Goal: Information Seeking & Learning: Learn about a topic

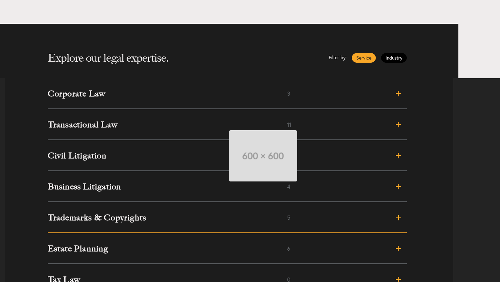
scroll to position [210, 0]
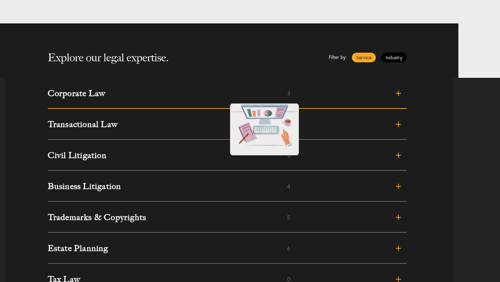
click at [223, 97] on h3 "Corporate Law" at bounding box center [167, 93] width 239 height 8
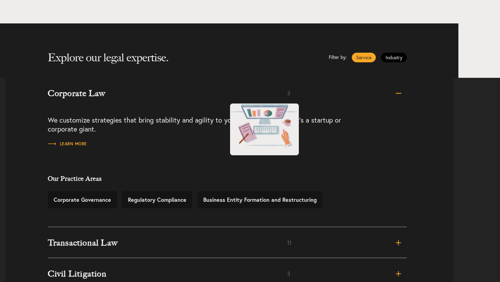
click at [223, 97] on h3 "Corporate Law" at bounding box center [167, 93] width 239 height 8
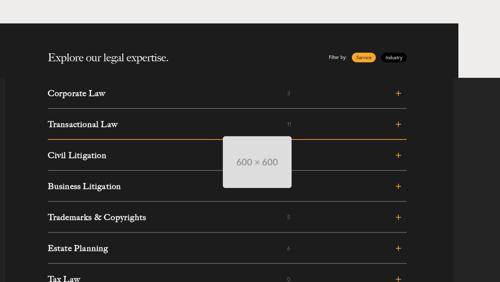
click at [216, 129] on link "Transactional Law 11" at bounding box center [227, 124] width 359 height 31
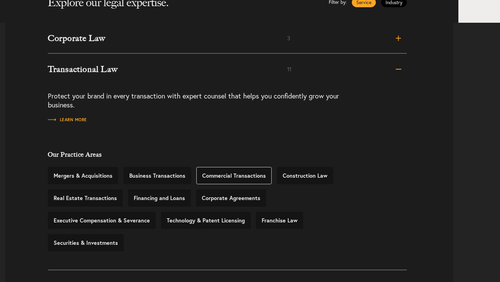
scroll to position [280, 0]
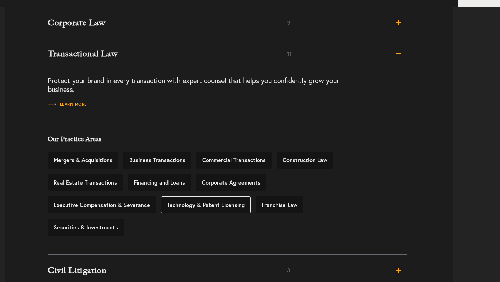
click at [200, 205] on link "Technology & Patent Licensing" at bounding box center [206, 204] width 90 height 17
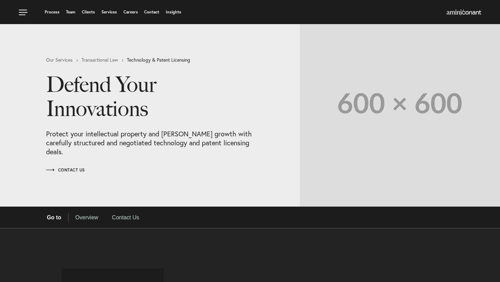
select select "Austin"
select select "Business and Civil Litigation"
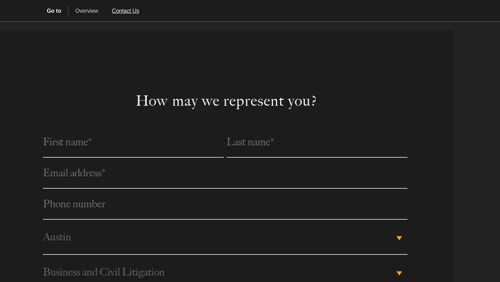
scroll to position [389, 0]
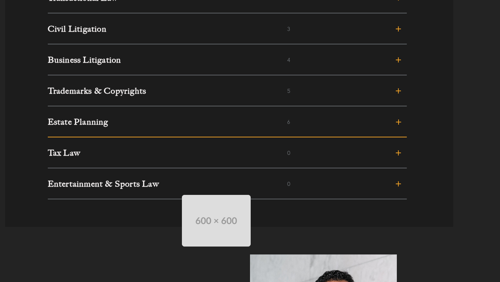
scroll to position [336, 0]
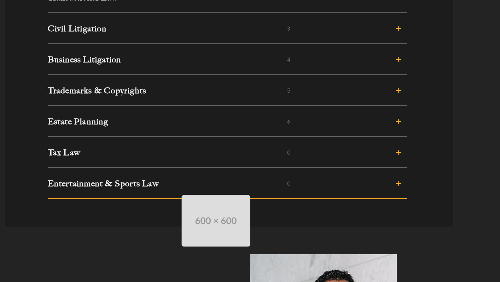
click at [175, 188] on link "Entertainment & Sports Law 0" at bounding box center [227, 183] width 359 height 31
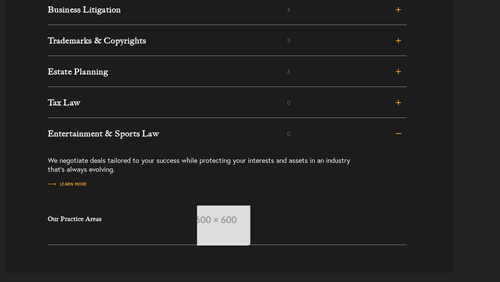
scroll to position [402, 0]
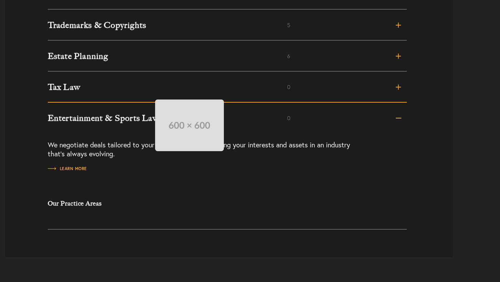
click at [148, 93] on link "Tax Law 0" at bounding box center [227, 87] width 359 height 31
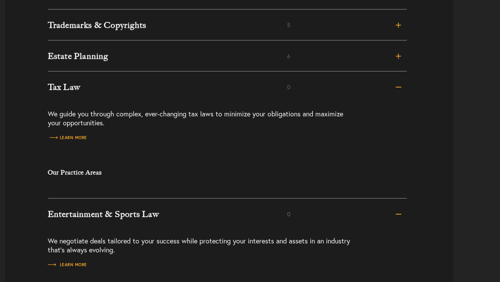
click at [79, 140] on span "Learn more" at bounding box center [67, 138] width 39 height 4
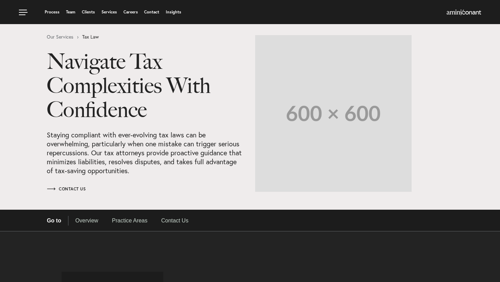
select select "Austin"
select select "Business and Civil Litigation"
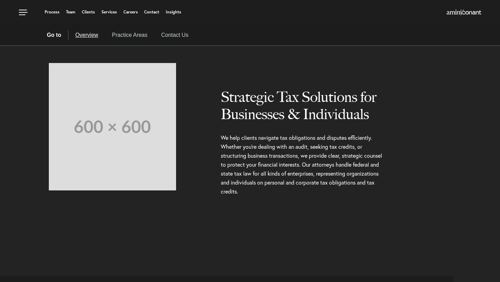
scroll to position [86, 0]
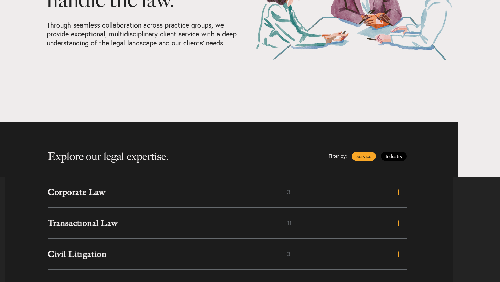
scroll to position [141, 0]
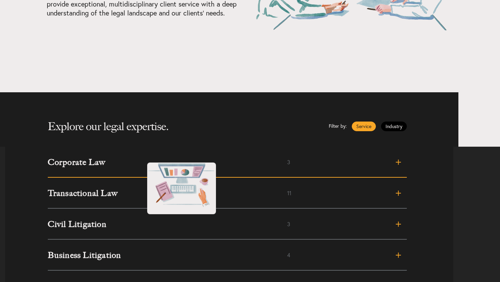
click at [140, 155] on link "Corporate Law 3" at bounding box center [227, 162] width 359 height 31
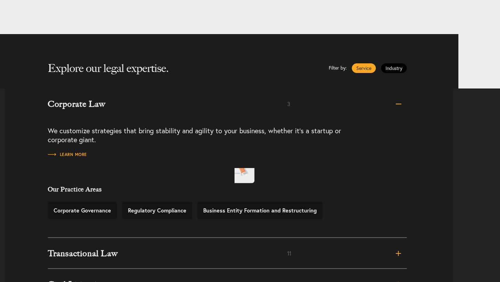
scroll to position [202, 0]
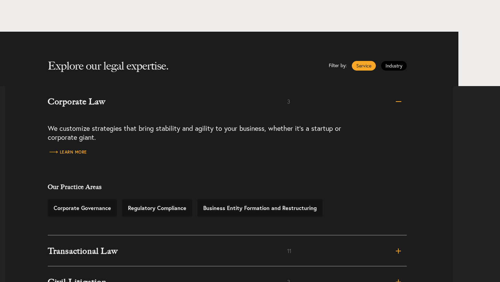
click at [84, 154] on span "Learn more" at bounding box center [67, 152] width 39 height 4
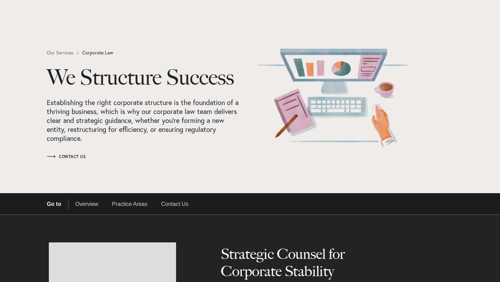
select select "Austin"
select select "Business and Civil Litigation"
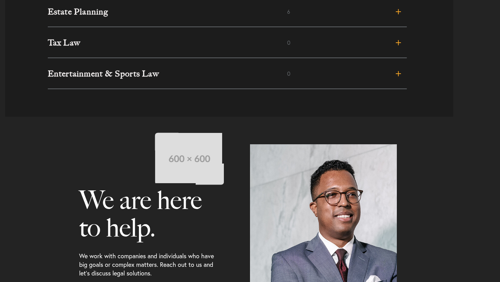
scroll to position [456, 0]
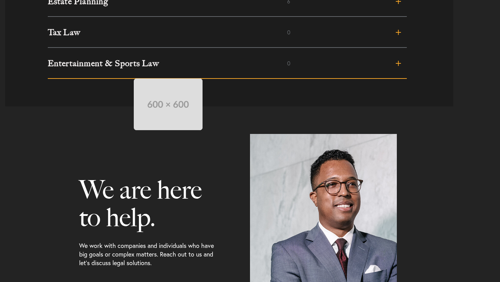
click at [127, 72] on link "Entertainment & Sports Law 0" at bounding box center [227, 63] width 359 height 31
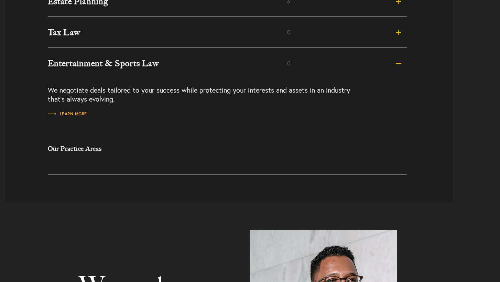
click at [80, 151] on h4 "Our Practice Areas" at bounding box center [200, 149] width 305 height 8
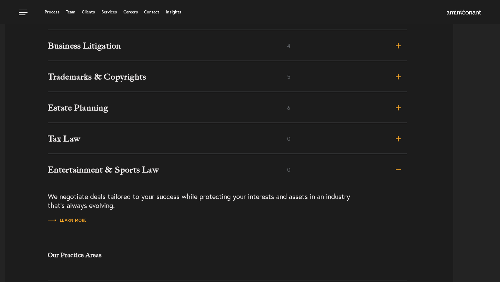
scroll to position [346, 0]
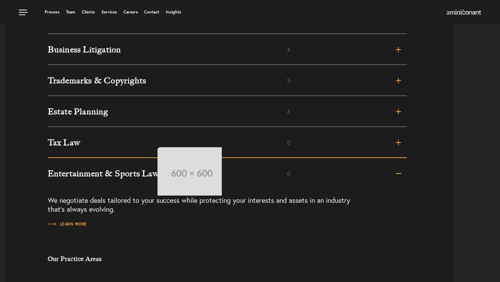
click at [151, 140] on h3 "Tax Law" at bounding box center [167, 142] width 239 height 8
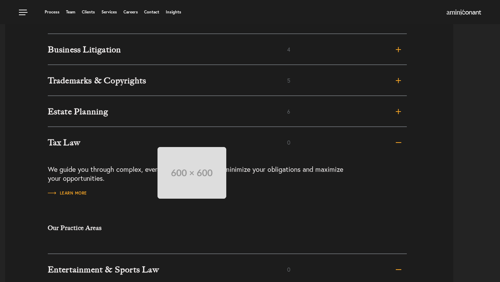
click at [151, 140] on h3 "Tax Law" at bounding box center [167, 142] width 239 height 8
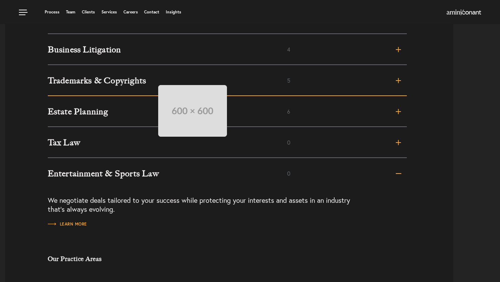
click at [151, 78] on h3 "Trademarks & Copyrights" at bounding box center [167, 80] width 239 height 8
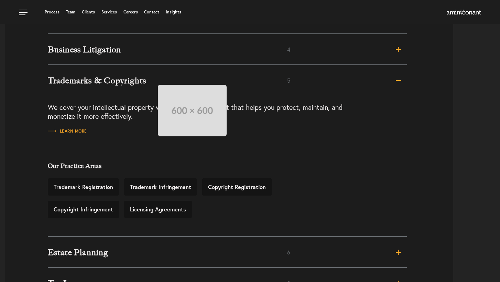
click at [151, 78] on h3 "Trademarks & Copyrights" at bounding box center [167, 80] width 239 height 8
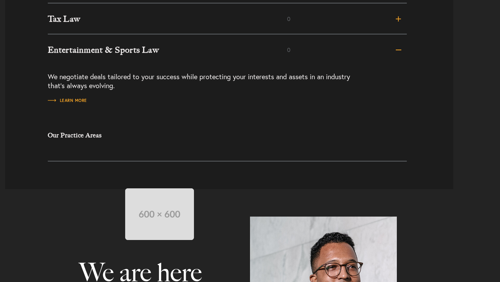
scroll to position [508, 0]
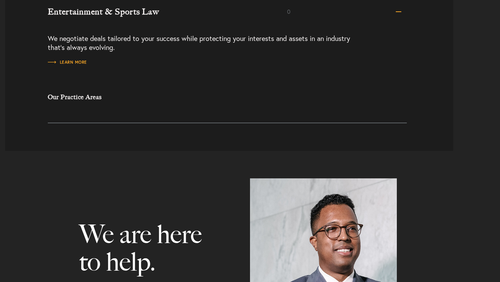
click at [122, 41] on p "We negotiate deals tailored to your success while protecting your interests and…" at bounding box center [200, 43] width 305 height 32
click at [85, 58] on p "We negotiate deals tailored to your success while protecting your interests and…" at bounding box center [200, 43] width 305 height 32
click at [85, 61] on span "Learn more" at bounding box center [67, 62] width 39 height 4
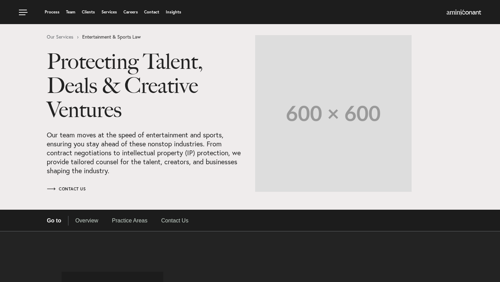
select select "Austin"
select select "Business and Civil Litigation"
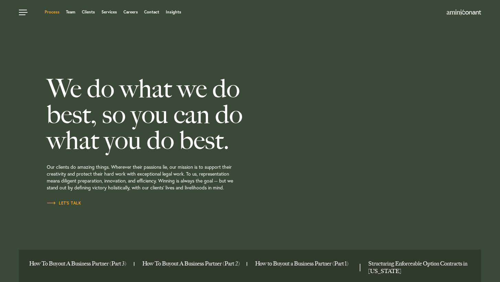
click at [50, 11] on link "Process" at bounding box center [52, 12] width 15 height 4
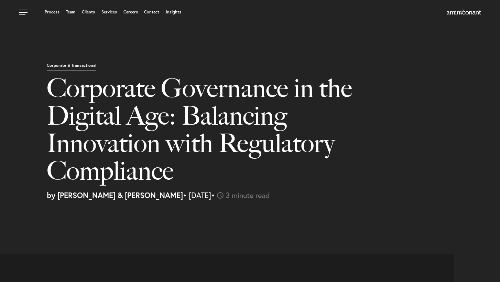
select select "US"
select select "Austin"
select select "Business and Civil Litigation"
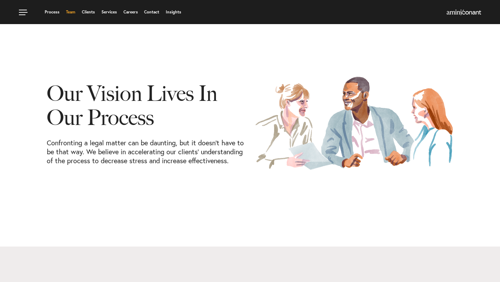
click at [68, 12] on link "Team" at bounding box center [70, 12] width 9 height 4
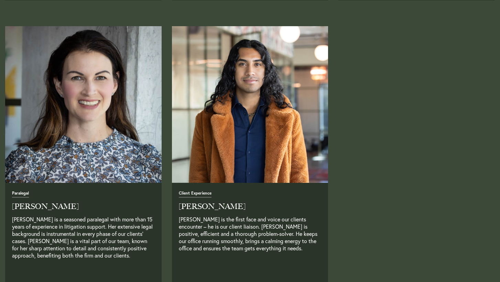
scroll to position [1700, 0]
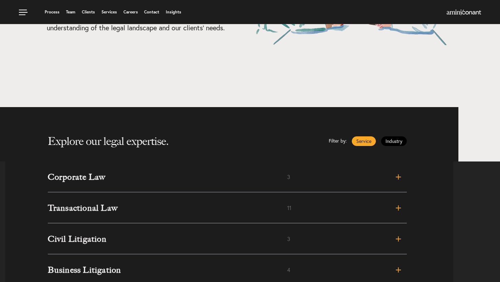
scroll to position [126, 0]
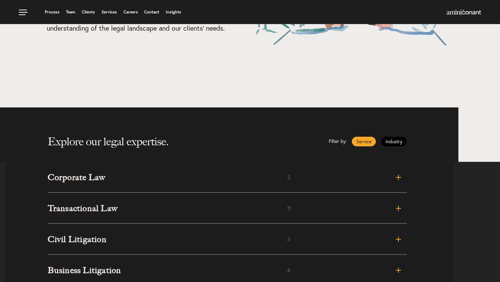
click at [407, 142] on ul "Explore our legal expertise. Filter by: Service Industry" at bounding box center [248, 134] width 400 height 54
click at [397, 143] on link "Industry" at bounding box center [394, 142] width 26 height 10
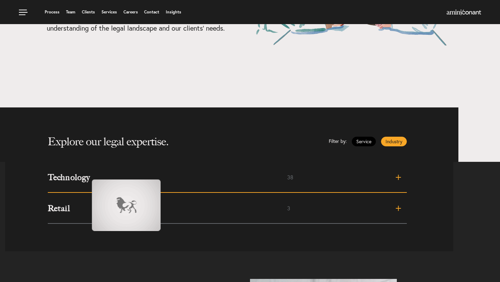
click at [85, 173] on h3 "Technology" at bounding box center [167, 177] width 239 height 8
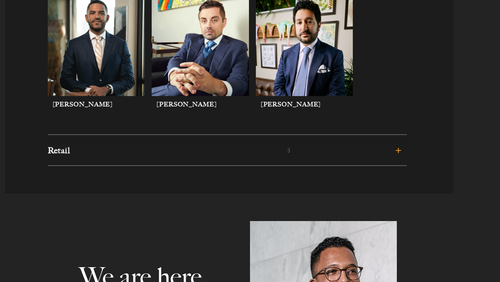
scroll to position [704, 0]
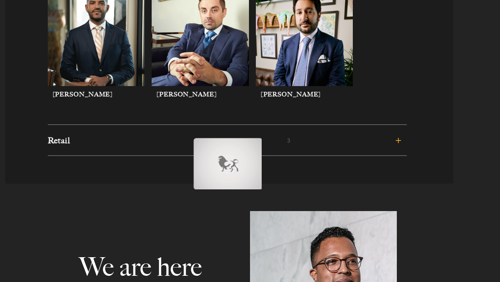
click at [187, 131] on link "Retail 3" at bounding box center [227, 140] width 359 height 31
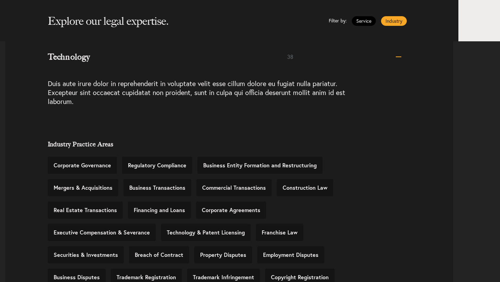
scroll to position [248, 0]
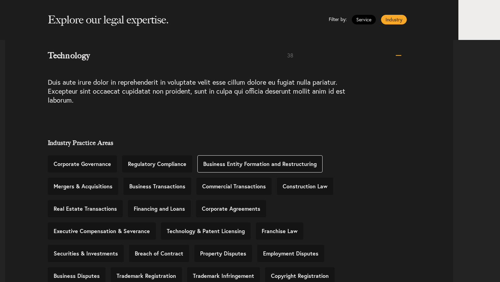
click at [219, 163] on link "Business Entity Formation and Restructuring" at bounding box center [259, 163] width 125 height 17
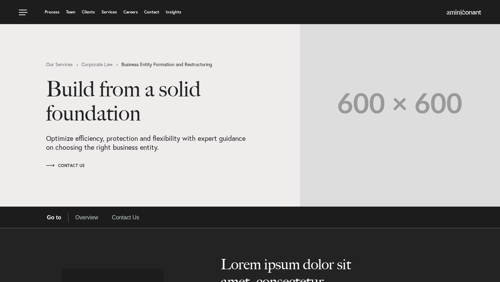
select select "Austin"
select select "Business and Civil Litigation"
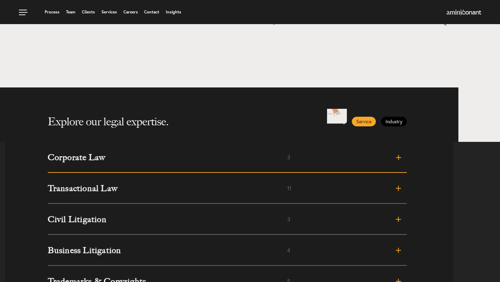
scroll to position [82, 0]
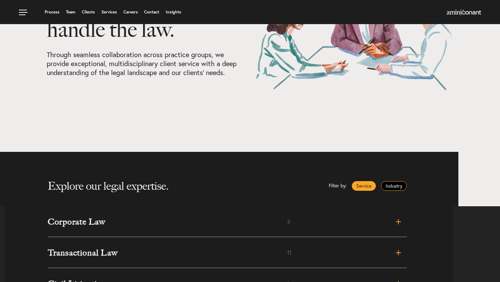
click at [391, 186] on link "Industry" at bounding box center [394, 186] width 26 height 10
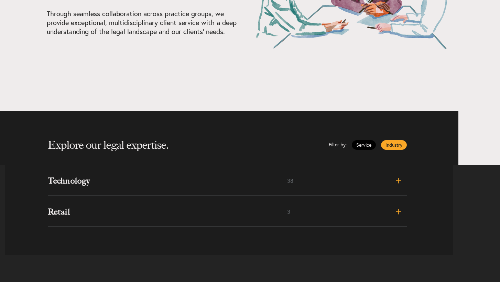
scroll to position [140, 0]
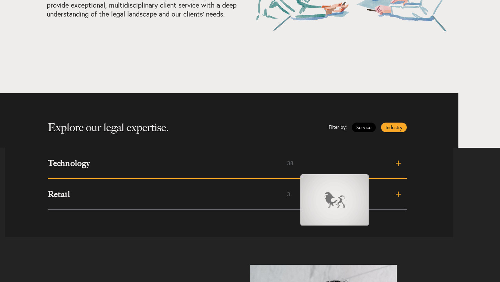
click at [293, 167] on link "Technology 38" at bounding box center [227, 163] width 359 height 31
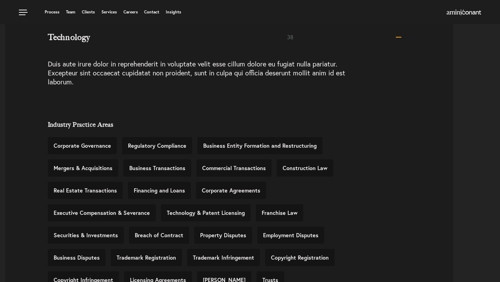
scroll to position [247, 0]
